Goal: Task Accomplishment & Management: Manage account settings

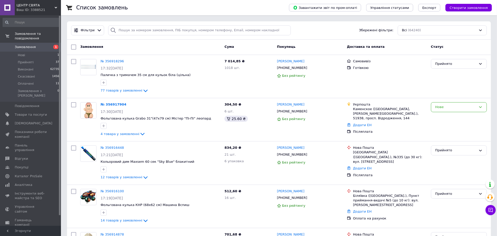
click at [9, 9] on link at bounding box center [7, 7] width 15 height 15
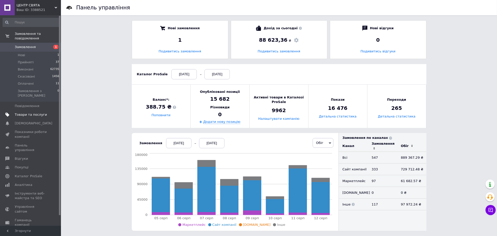
click at [36, 112] on span "Товари та послуги" at bounding box center [31, 114] width 32 height 5
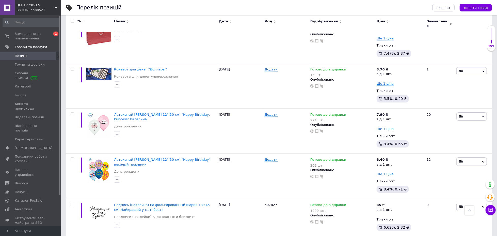
scroll to position [1321, 0]
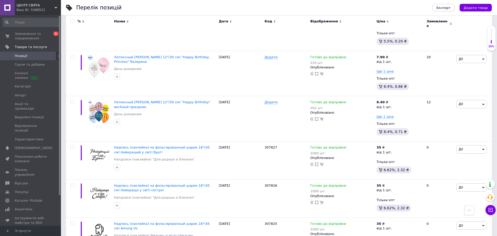
click at [470, 211] on icon at bounding box center [470, 210] width 4 height 4
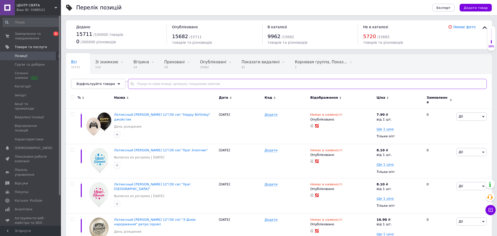
click at [170, 85] on input "text" at bounding box center [307, 84] width 359 height 10
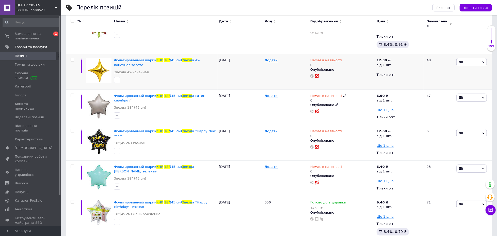
scroll to position [102, 0]
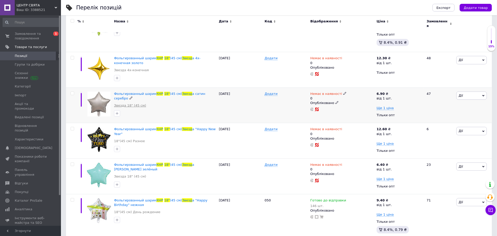
type input "18" кнр звезд"
click at [128, 103] on link "Звезда 18" (45 см)" at bounding box center [130, 105] width 32 height 5
